Goal: Task Accomplishment & Management: Manage account settings

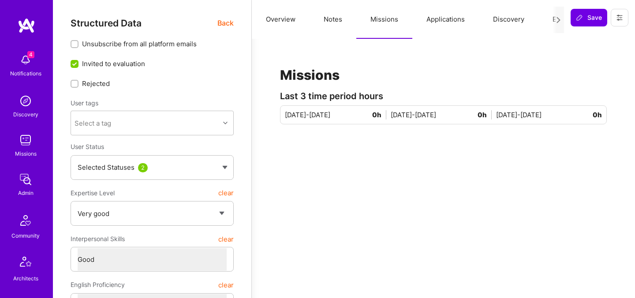
select select "5"
select select "4"
select select "7"
select select "US"
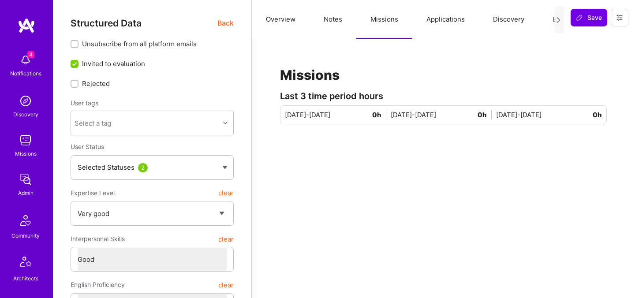
select select "Right Now"
click at [227, 19] on span "Back" at bounding box center [225, 23] width 16 height 11
click at [226, 23] on span "Back" at bounding box center [225, 23] width 16 height 11
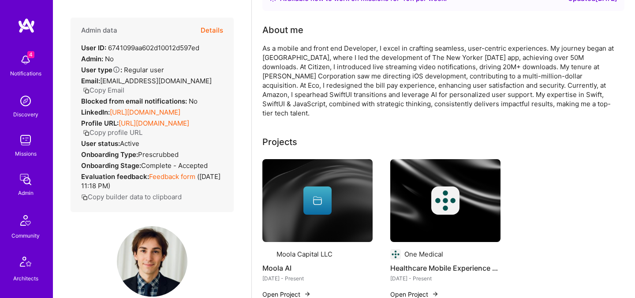
scroll to position [65, 0]
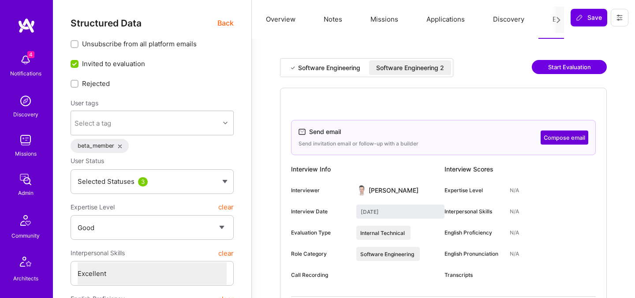
select select "4"
select select "7"
select select "US"
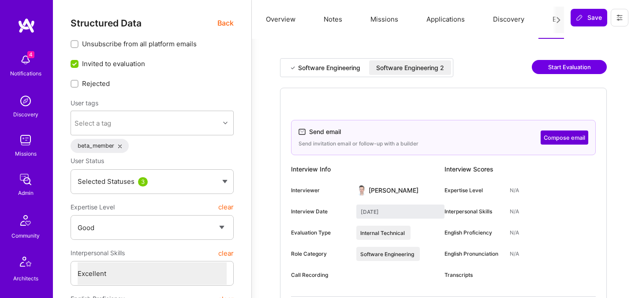
select select "Right Now"
click at [221, 26] on span "Back" at bounding box center [225, 23] width 16 height 11
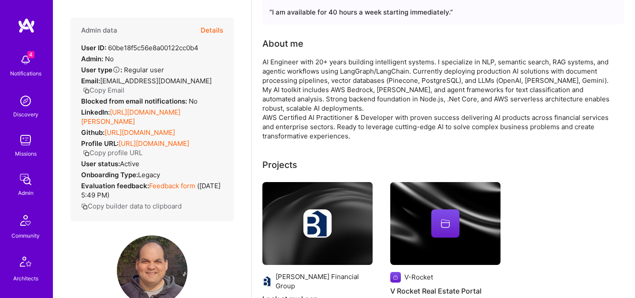
click at [217, 33] on button "Details" at bounding box center [212, 31] width 22 height 26
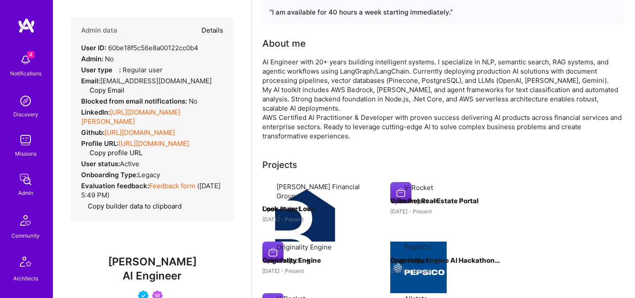
type textarea "x"
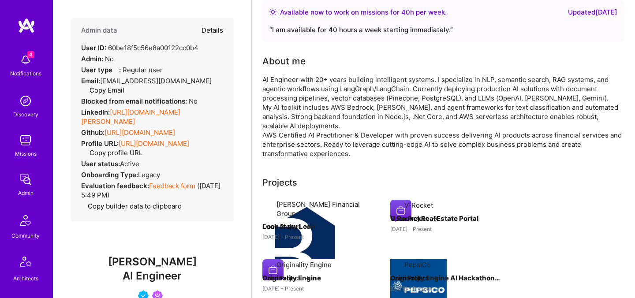
select select "4"
select select "7"
select select "US"
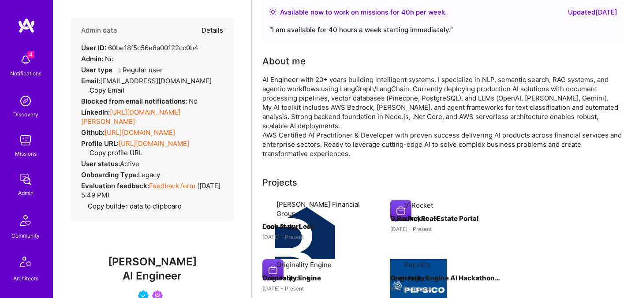
select select "Right Now"
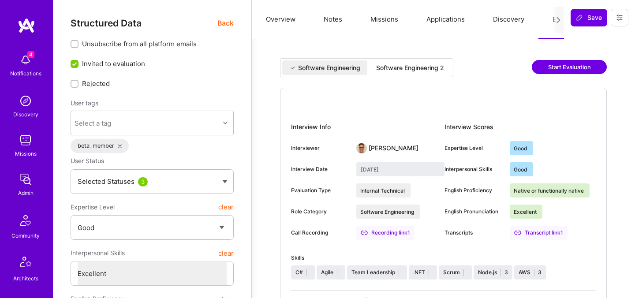
click at [411, 73] on div "Software Engineering 2" at bounding box center [410, 67] width 82 height 15
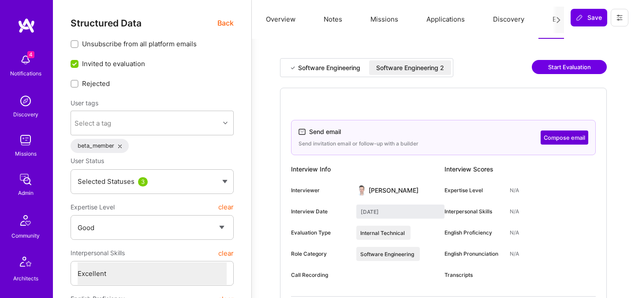
click at [342, 72] on div "Software Engineering" at bounding box center [324, 67] width 85 height 15
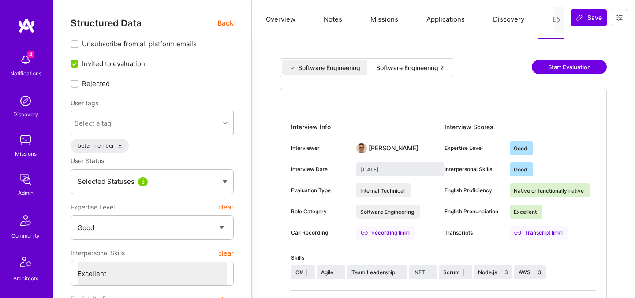
click at [421, 67] on div "Software Engineering 2" at bounding box center [410, 68] width 68 height 9
type input "September 16, 2025"
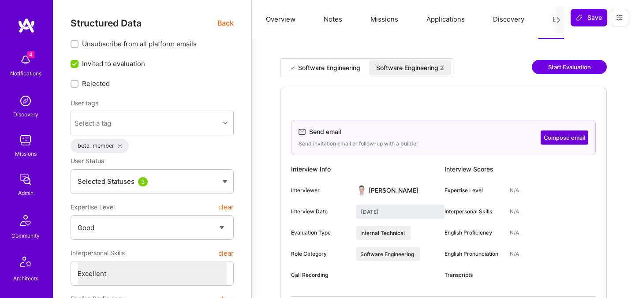
click at [624, 19] on button at bounding box center [620, 18] width 18 height 18
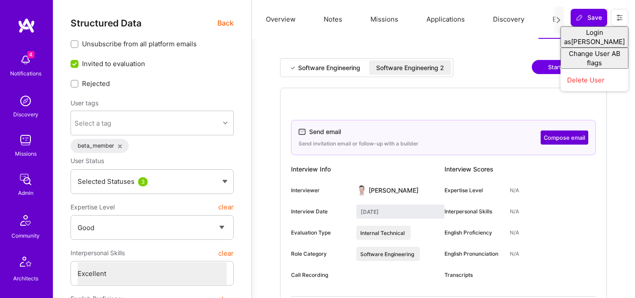
click at [500, 61] on div "Software Engineering Software Engineering 2 Start Evaluation" at bounding box center [443, 73] width 327 height 30
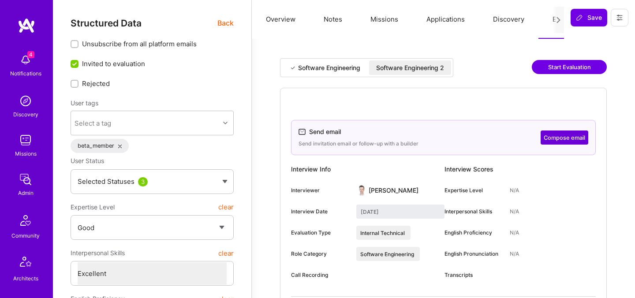
click at [622, 19] on icon at bounding box center [619, 17] width 7 height 7
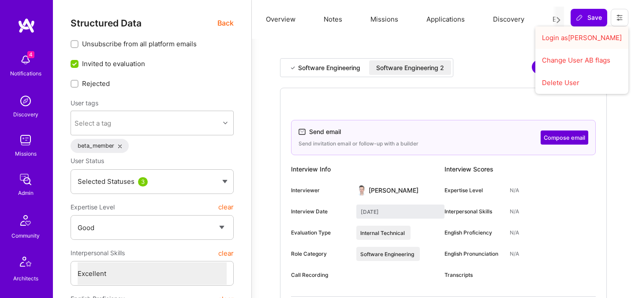
click at [592, 42] on button "Login as Pedro" at bounding box center [581, 37] width 93 height 22
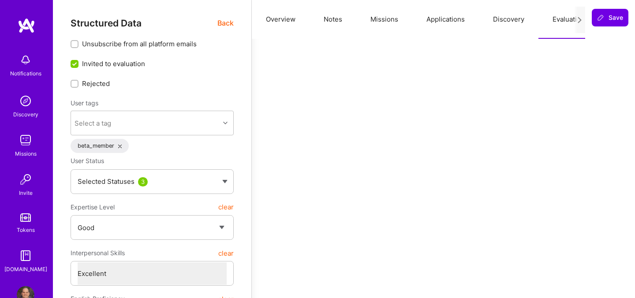
click at [230, 25] on span "Back" at bounding box center [225, 23] width 16 height 11
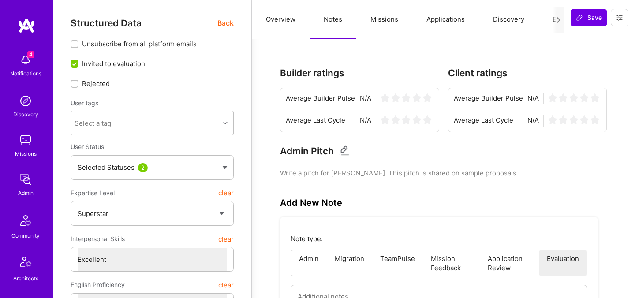
select select "7"
select select "6"
select select "IN"
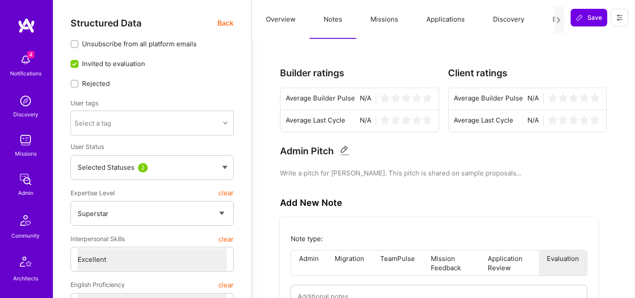
select select "Right Now"
click at [225, 22] on span "Back" at bounding box center [225, 23] width 16 height 11
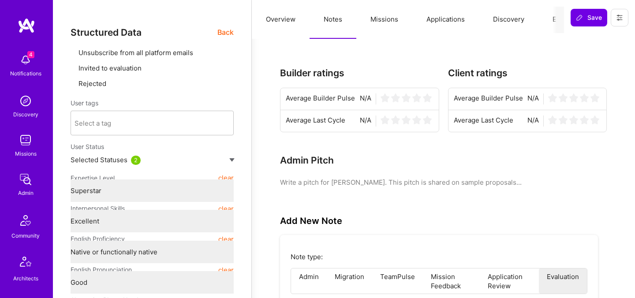
type textarea "x"
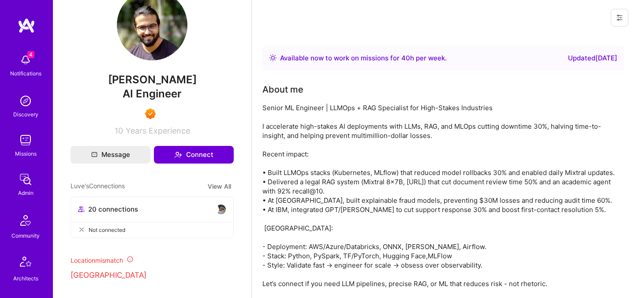
scroll to position [253, 0]
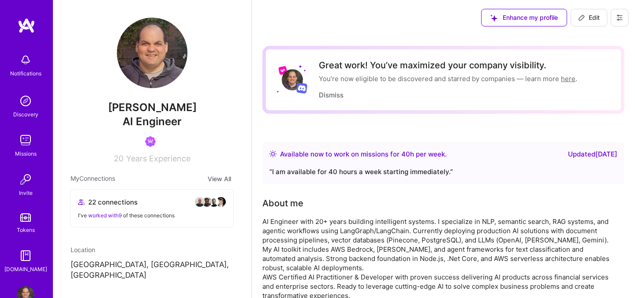
click at [629, 22] on div "Enhance my profile Edit" at bounding box center [555, 17] width 161 height 35
